Goal: Information Seeking & Learning: Learn about a topic

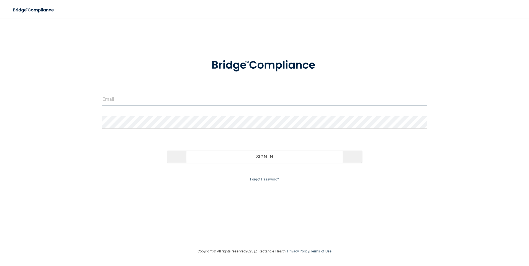
type input "[EMAIL_ADDRESS][DOMAIN_NAME]"
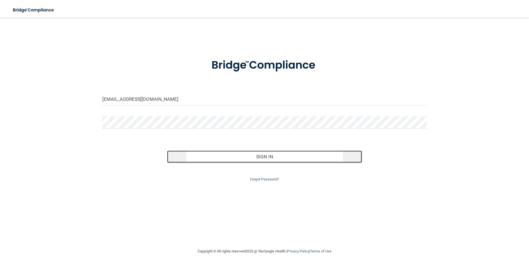
click at [215, 151] on button "Sign In" at bounding box center [264, 156] width 195 height 12
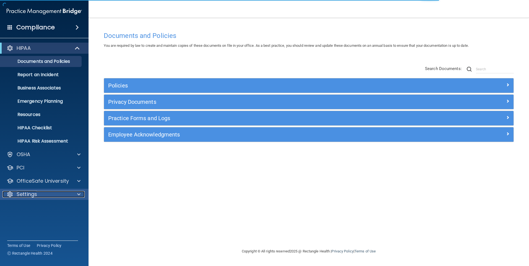
click at [33, 192] on p "Settings" at bounding box center [27, 194] width 20 height 7
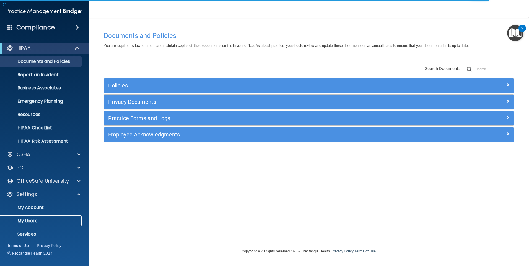
click at [32, 218] on p "My Users" at bounding box center [41, 221] width 75 height 6
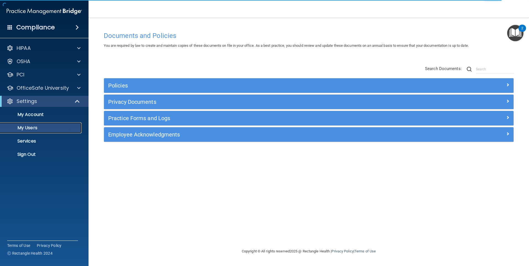
click at [28, 127] on p "My Users" at bounding box center [41, 128] width 75 height 6
select select "20"
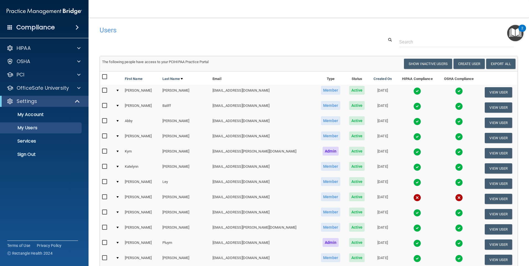
click at [413, 89] on img at bounding box center [417, 91] width 8 height 8
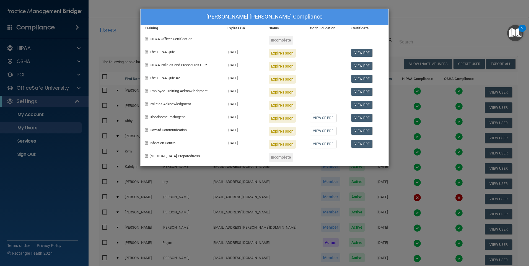
click at [281, 54] on div "Expires soon" at bounding box center [281, 53] width 27 height 9
click at [180, 52] on div "The HIPAA Quiz" at bounding box center [181, 51] width 83 height 13
click at [162, 52] on span "The HIPAA Quiz" at bounding box center [162, 52] width 25 height 4
click at [171, 56] on div "The HIPAA Quiz" at bounding box center [181, 51] width 83 height 13
click at [381, 17] on div "[PERSON_NAME] [PERSON_NAME] Compliance" at bounding box center [264, 17] width 248 height 16
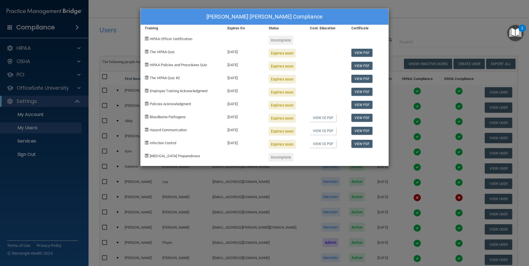
click at [416, 19] on div "[PERSON_NAME] [PERSON_NAME] Compliance Training Expires On Status Cont. Educati…" at bounding box center [264, 133] width 529 height 266
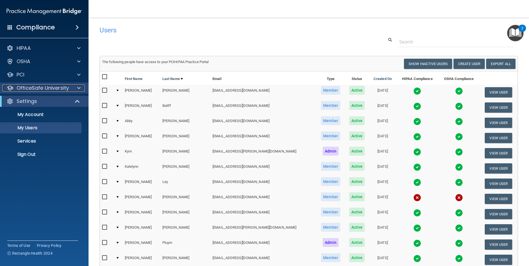
click at [34, 90] on p "OfficeSafe University" at bounding box center [43, 88] width 52 height 7
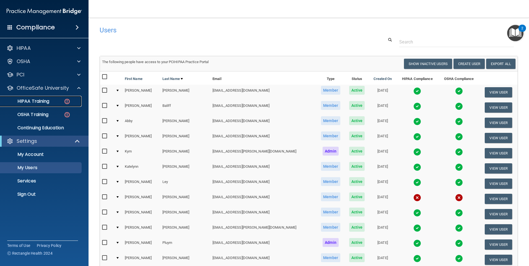
click at [35, 100] on p "HIPAA Training" at bounding box center [27, 101] width 46 height 6
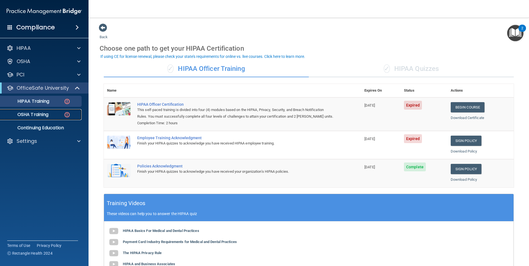
click at [32, 115] on p "OSHA Training" at bounding box center [26, 115] width 45 height 6
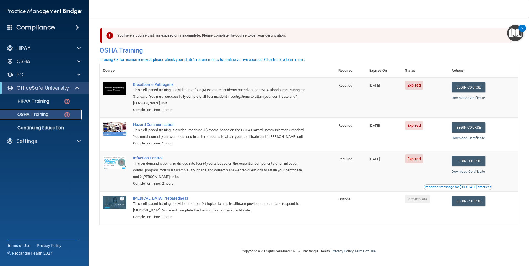
click at [31, 116] on p "OSHA Training" at bounding box center [26, 115] width 45 height 6
click at [31, 102] on p "HIPAA Training" at bounding box center [27, 101] width 46 height 6
click at [33, 114] on p "OSHA Training" at bounding box center [26, 115] width 45 height 6
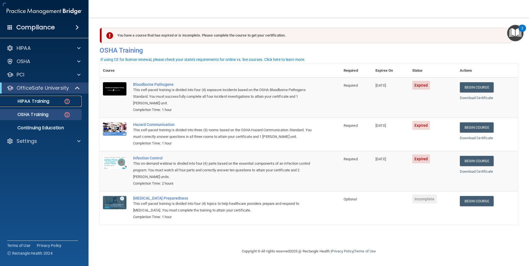
click at [33, 102] on p "HIPAA Training" at bounding box center [27, 101] width 46 height 6
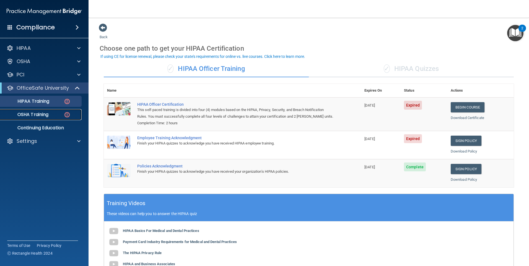
click at [33, 116] on p "OSHA Training" at bounding box center [26, 115] width 45 height 6
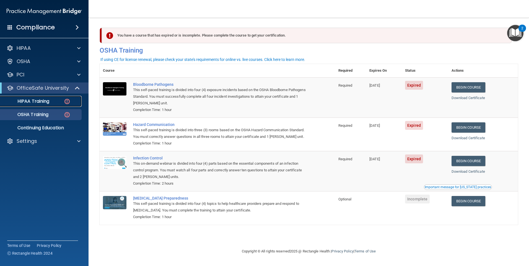
click at [34, 103] on p "HIPAA Training" at bounding box center [27, 101] width 46 height 6
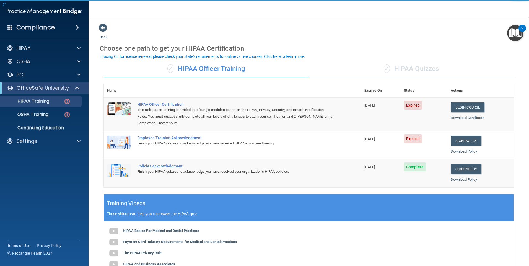
click at [366, 65] on div "✓ HIPAA Quizzes" at bounding box center [411, 69] width 205 height 17
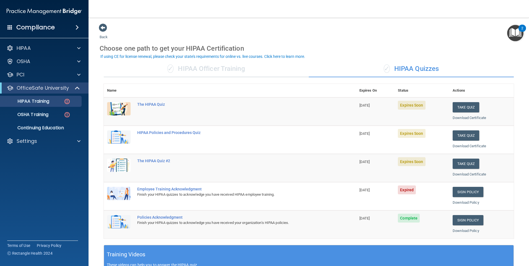
click at [193, 67] on div "✓ HIPAA Officer Training" at bounding box center [206, 69] width 205 height 17
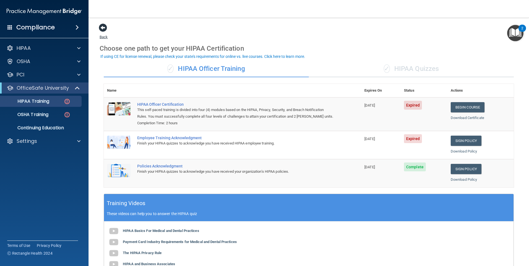
click at [104, 28] on span at bounding box center [103, 27] width 8 height 8
